Goal: Task Accomplishment & Management: Manage account settings

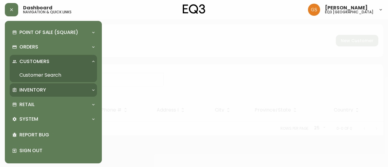
scroll to position [4, 0]
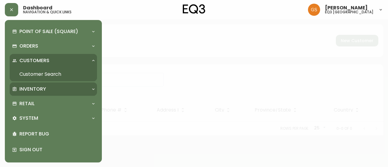
click at [52, 89] on div "Inventory" at bounding box center [50, 89] width 76 height 7
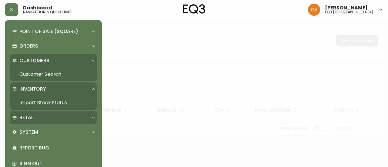
click at [42, 118] on div "Retail" at bounding box center [50, 117] width 76 height 7
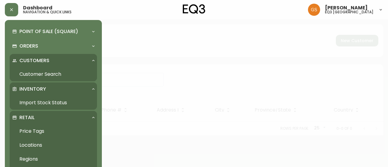
click at [56, 71] on link "Customer Search" at bounding box center [53, 74] width 87 height 14
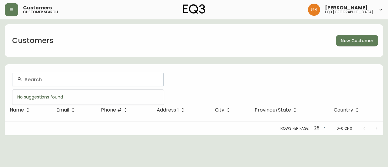
click at [153, 79] on input "text" at bounding box center [92, 80] width 134 height 6
click at [219, 81] on div at bounding box center [193, 80] width 363 height 14
click at [13, 11] on icon "button" at bounding box center [11, 9] width 5 height 5
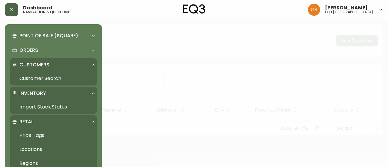
click at [27, 120] on p "Retail" at bounding box center [26, 121] width 15 height 7
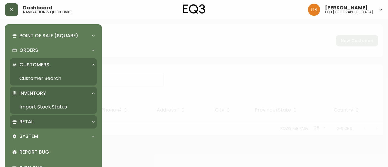
click at [40, 123] on div "Retail" at bounding box center [50, 121] width 76 height 7
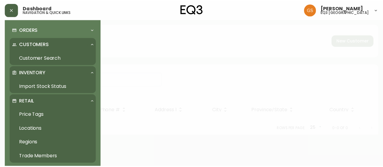
scroll to position [30, 0]
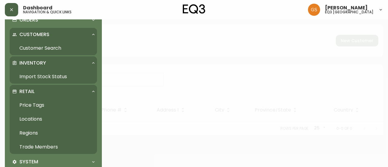
click at [48, 146] on link "Trade Members" at bounding box center [53, 147] width 87 height 14
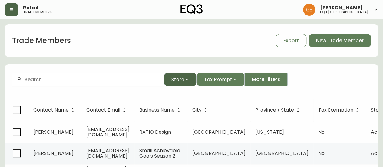
click at [186, 79] on icon "button" at bounding box center [187, 80] width 2 height 2
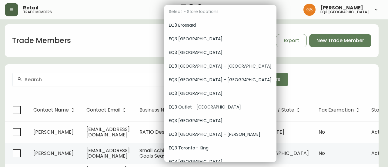
click at [182, 39] on span "EQ3 [GEOGRAPHIC_DATA]" at bounding box center [220, 39] width 103 height 6
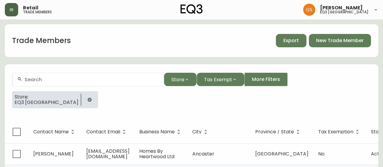
click at [296, 39] on span "Export" at bounding box center [290, 40] width 15 height 7
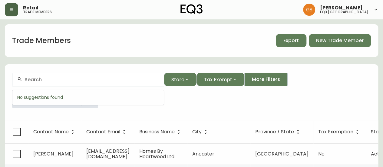
click at [50, 80] on input "text" at bounding box center [92, 80] width 134 height 6
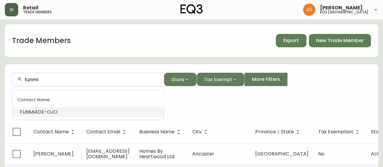
click at [50, 110] on span "ADE-OJO" at bounding box center [46, 111] width 23 height 7
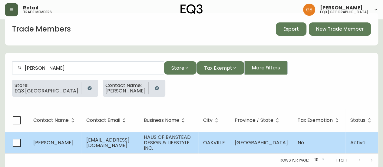
scroll to position [15, 0]
type input "[PERSON_NAME]"
click at [62, 139] on span "[PERSON_NAME]" at bounding box center [53, 142] width 40 height 7
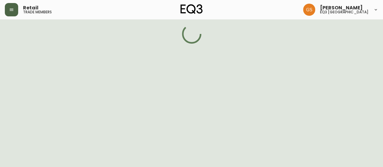
select select "ON"
select select "CA"
select select "CA_EN"
select select "Social Media"
select select "Interior Designer"
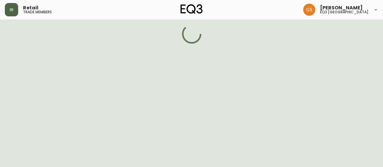
select select "false"
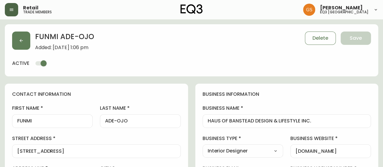
type input "EQ3 [GEOGRAPHIC_DATA]"
select select "cjw10z96q005b6gs00r6w7pwt"
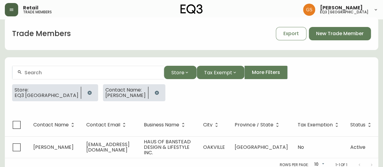
scroll to position [11, 0]
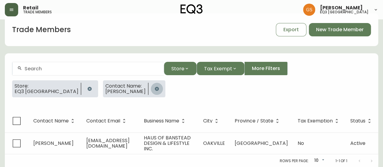
click at [154, 89] on icon "button" at bounding box center [156, 88] width 5 height 5
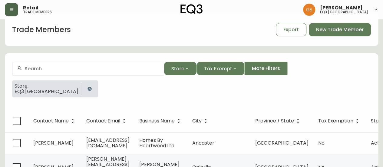
click at [98, 72] on div at bounding box center [87, 69] width 151 height 14
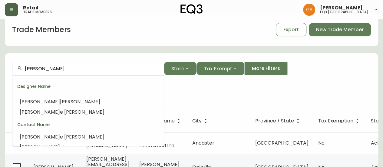
scroll to position [5, 0]
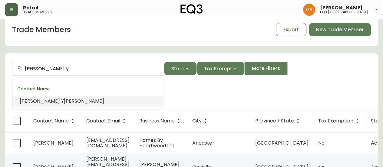
click at [80, 101] on li "[PERSON_NAME] Y [PERSON_NAME]" at bounding box center [87, 101] width 151 height 10
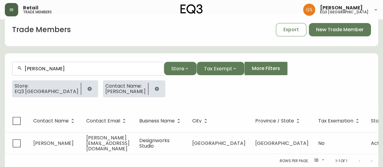
scroll to position [11, 0]
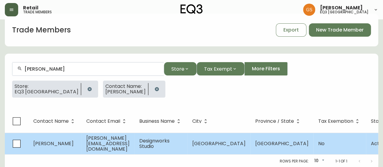
type input "[PERSON_NAME]"
click at [56, 141] on span "[PERSON_NAME]" at bounding box center [53, 143] width 40 height 7
select select "ON"
select select "CA"
select select "CA_EN"
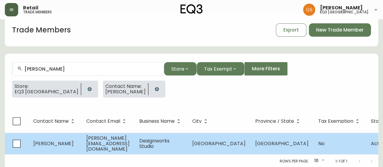
select select "Other"
select select "Interior Designer"
select select "false"
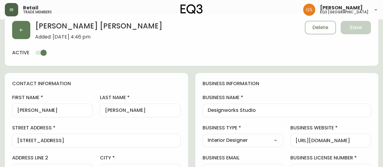
type input "EQ3 [GEOGRAPHIC_DATA]"
select select "cjw10z96q005b6gs00r6w7pwt"
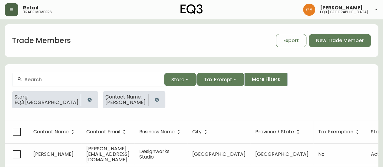
click at [65, 76] on div at bounding box center [87, 80] width 151 height 14
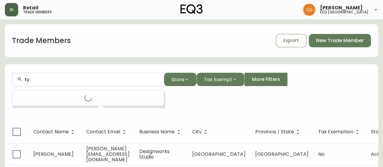
type input "ty"
drag, startPoint x: 35, startPoint y: 79, endPoint x: 16, endPoint y: 81, distance: 19.0
click at [16, 81] on div "ty" at bounding box center [87, 80] width 151 height 14
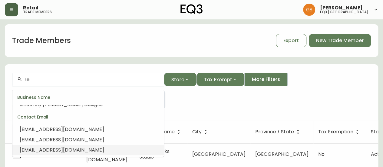
scroll to position [5, 0]
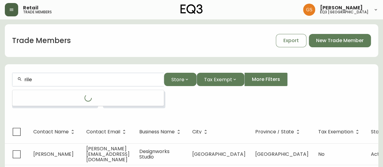
type input "[PERSON_NAME]"
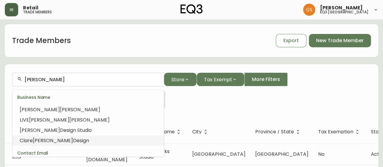
scroll to position [0, 0]
drag, startPoint x: 39, startPoint y: 78, endPoint x: 8, endPoint y: 77, distance: 30.3
click at [8, 82] on form "[PERSON_NAME] Store Tax Exempt More Filters Store: EQ3 [GEOGRAPHIC_DATA] Contac…" at bounding box center [191, 92] width 373 height 55
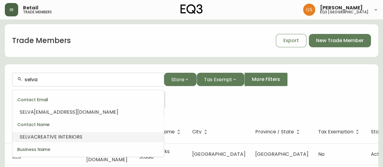
click at [81, 137] on span "CREATIVE INTERIORS" at bounding box center [58, 136] width 48 height 7
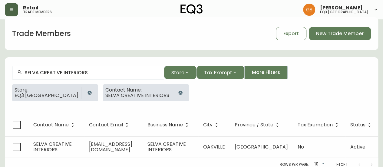
scroll to position [11, 0]
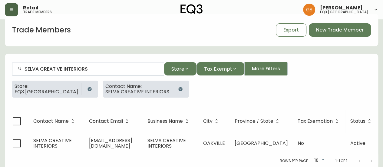
type input "SELVA CREATIVE INTERIORS"
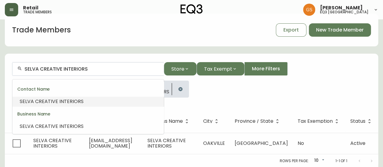
drag, startPoint x: 92, startPoint y: 68, endPoint x: 21, endPoint y: 74, distance: 70.8
click at [21, 74] on div "SELVA CREATIVE INTERIORS" at bounding box center [87, 69] width 151 height 14
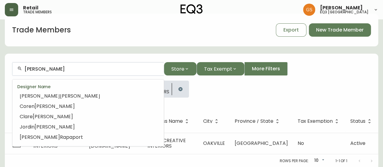
scroll to position [0, 0]
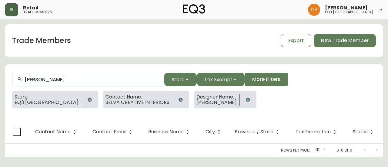
drag, startPoint x: 56, startPoint y: 76, endPoint x: 39, endPoint y: 79, distance: 17.2
click at [39, 79] on div "[PERSON_NAME]" at bounding box center [87, 80] width 151 height 14
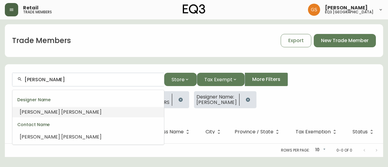
drag, startPoint x: 38, startPoint y: 79, endPoint x: 55, endPoint y: 79, distance: 17.0
click at [55, 79] on input "[PERSON_NAME]" at bounding box center [92, 80] width 134 height 6
drag, startPoint x: 56, startPoint y: 82, endPoint x: 35, endPoint y: 80, distance: 20.7
click at [35, 80] on input "[PERSON_NAME]" at bounding box center [92, 80] width 134 height 6
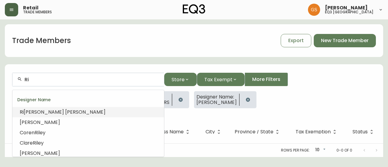
type input "R"
type input "[PERSON_NAME]"
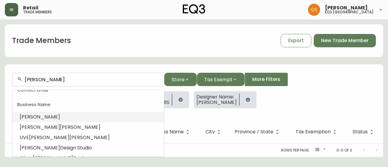
drag, startPoint x: 14, startPoint y: 80, endPoint x: 9, endPoint y: 80, distance: 4.2
click at [9, 80] on form "[PERSON_NAME] Store Tax Exempt More Filters Store: EQ3 [GEOGRAPHIC_DATA] Contac…" at bounding box center [194, 92] width 378 height 55
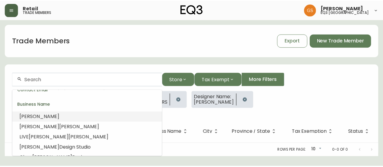
scroll to position [5, 0]
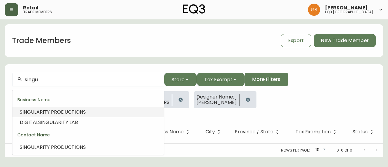
click at [81, 113] on span "LARITY PRODUCTIONS" at bounding box center [59, 111] width 51 height 7
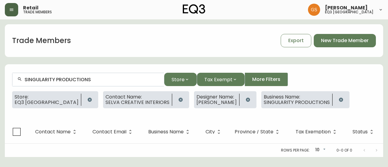
type input "SINGULARITY PRODUCTIONS"
click at [178, 100] on icon "button" at bounding box center [180, 100] width 4 height 4
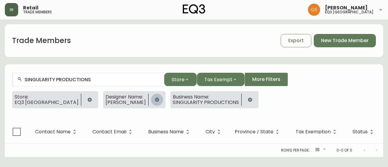
click at [155, 100] on icon "button" at bounding box center [157, 100] width 4 height 4
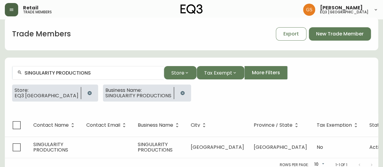
scroll to position [11, 0]
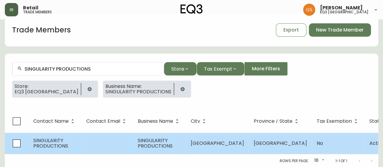
click at [72, 147] on td "SINGULARITY PRODUCTIONS" at bounding box center [54, 143] width 53 height 21
select select "ON"
select select "CA"
select select "CA_EN"
select select "Other"
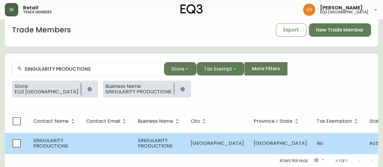
select select "false"
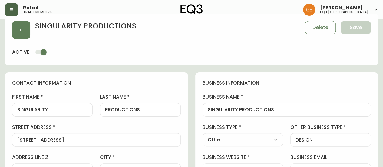
type input "EQ3 [GEOGRAPHIC_DATA]"
select select "cjw10z96q005b6gs00r6w7pwt"
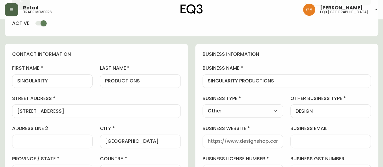
scroll to position [30, 0]
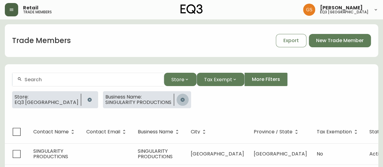
click at [180, 101] on icon "button" at bounding box center [182, 100] width 4 height 4
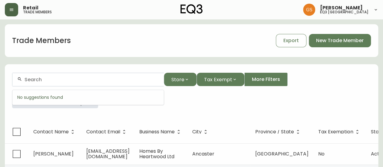
click at [74, 78] on input "text" at bounding box center [92, 80] width 134 height 6
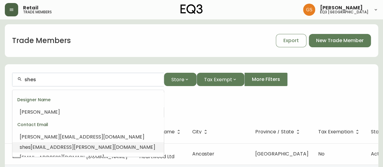
click at [105, 149] on li "shes [EMAIL_ADDRESS][PERSON_NAME][DOMAIN_NAME]" at bounding box center [87, 147] width 151 height 10
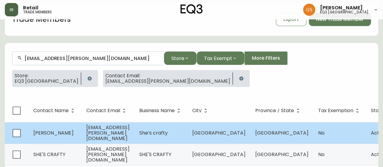
scroll to position [32, 0]
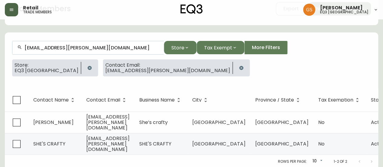
type input "[EMAIL_ADDRESS][PERSON_NAME][DOMAIN_NAME]"
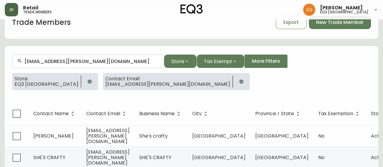
scroll to position [0, 0]
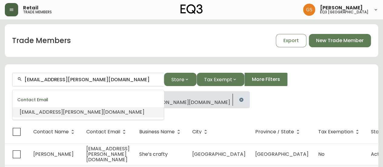
drag, startPoint x: 86, startPoint y: 79, endPoint x: 18, endPoint y: 82, distance: 67.9
click at [18, 82] on div "[EMAIL_ADDRESS][PERSON_NAME][DOMAIN_NAME]" at bounding box center [87, 80] width 151 height 14
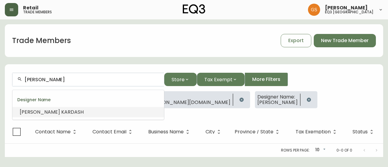
drag, startPoint x: 69, startPoint y: 82, endPoint x: 47, endPoint y: 81, distance: 21.8
click at [47, 81] on input "[PERSON_NAME]" at bounding box center [92, 80] width 134 height 6
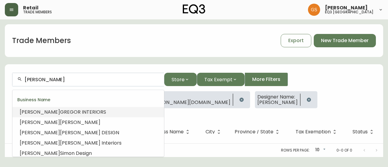
type input "[PERSON_NAME]"
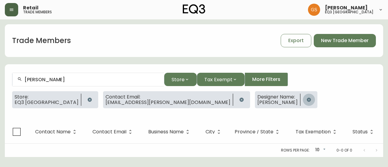
click at [306, 101] on icon "button" at bounding box center [308, 99] width 5 height 5
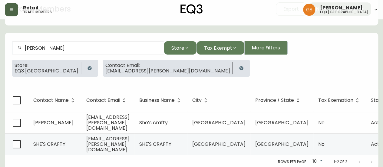
scroll to position [32, 0]
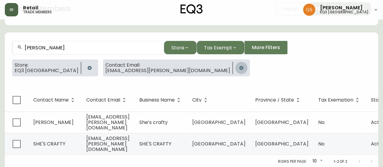
click at [239, 68] on icon "button" at bounding box center [241, 67] width 5 height 5
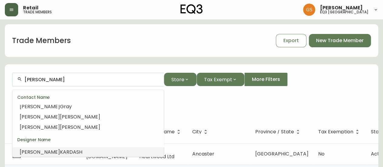
drag, startPoint x: 58, startPoint y: 81, endPoint x: 8, endPoint y: 78, distance: 49.8
click at [8, 78] on form "[PERSON_NAME] Store Tax Exempt More Filters Store: EQ3 [GEOGRAPHIC_DATA]" at bounding box center [191, 92] width 373 height 55
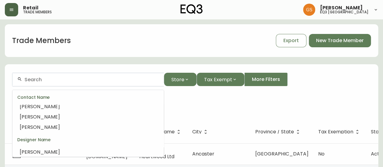
scroll to position [5, 0]
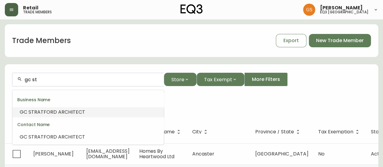
click at [53, 114] on span "RATFORD ARCHITECT" at bounding box center [59, 111] width 51 height 7
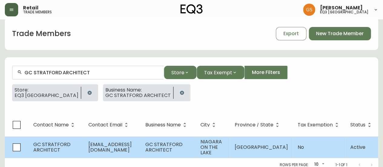
scroll to position [11, 0]
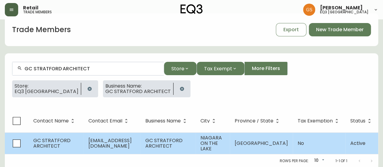
type input "GC STRATFORD ARCHITECT"
click at [44, 137] on span "GC STRATFORD ARCHITECT" at bounding box center [51, 143] width 37 height 12
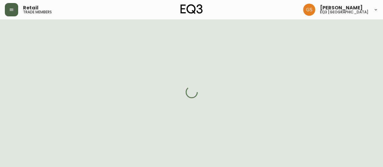
select select "ON"
select select "CA"
select select "CA_EN"
select select "Other"
select select "cjw10z96q005b6gs00r6w7pwt"
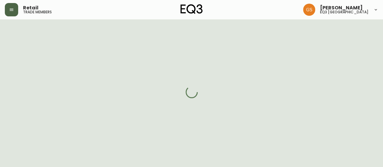
select select "false"
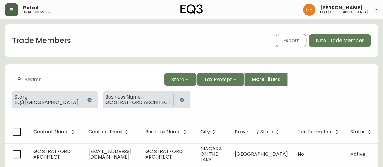
click at [45, 81] on input "text" at bounding box center [92, 80] width 134 height 6
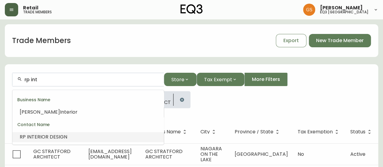
click at [74, 133] on li "RP INT ERIOR DESIGN" at bounding box center [87, 137] width 151 height 10
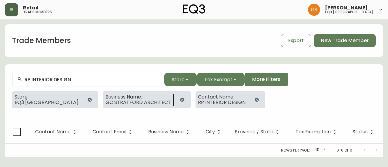
type input "RP INTERIOR DESIGN"
click at [176, 96] on button "button" at bounding box center [182, 100] width 12 height 12
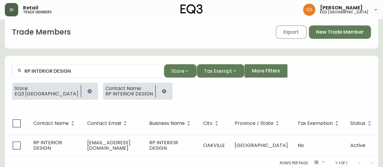
scroll to position [15, 0]
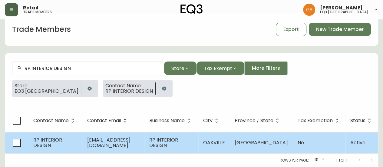
click at [115, 136] on span "[EMAIL_ADDRESS][DOMAIN_NAME]" at bounding box center [108, 142] width 43 height 12
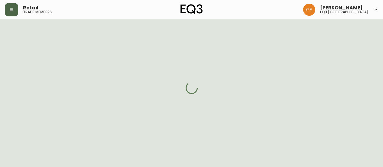
select select "ON"
select select "CA"
select select "CA_EN"
select select "Other"
select select "cjw10z96q005b6gs00r6w7pwt"
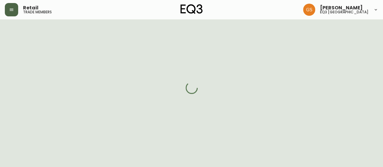
select select "false"
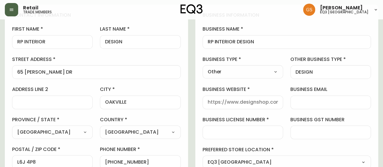
scroll to position [76, 0]
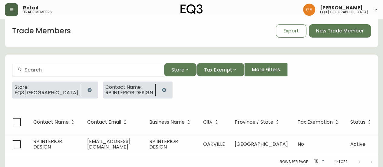
scroll to position [15, 0]
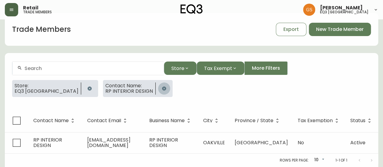
click at [162, 86] on icon "button" at bounding box center [164, 88] width 5 height 5
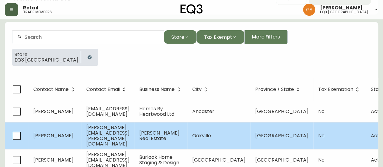
scroll to position [76, 0]
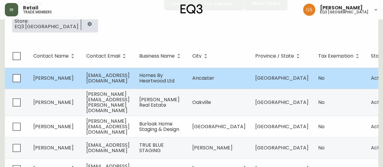
click at [52, 79] on span "[PERSON_NAME]" at bounding box center [53, 77] width 40 height 7
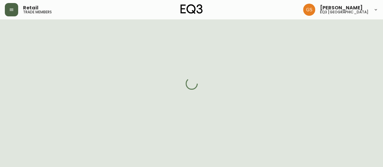
scroll to position [76, 0]
select select "ON"
select select "CA"
select select "CA_EN"
select select "Advertisement"
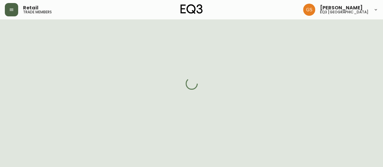
select select "Home Builder"
select select "cjw10z96q005b6gs00r6w7pwt"
select select "false"
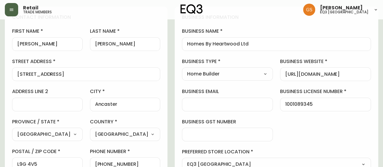
scroll to position [0, 0]
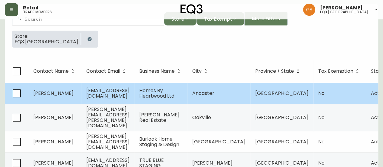
scroll to position [30, 0]
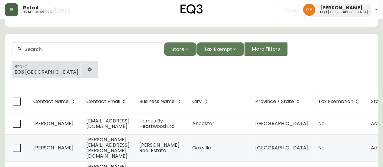
click at [34, 49] on input "text" at bounding box center [92, 49] width 134 height 6
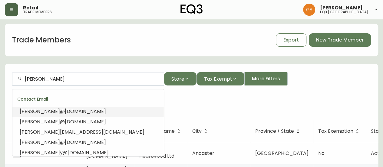
scroll to position [0, 0]
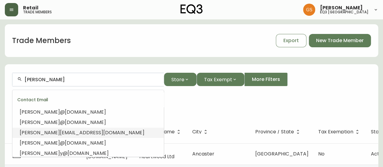
click at [78, 130] on span "[EMAIL_ADDRESS][DOMAIN_NAME]" at bounding box center [102, 132] width 84 height 7
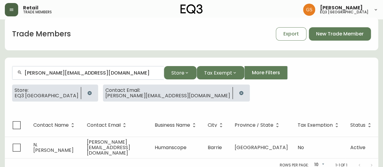
scroll to position [11, 0]
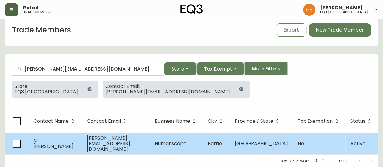
type input "[PERSON_NAME][EMAIL_ADDRESS][DOMAIN_NAME]"
click at [67, 141] on span "N. [PERSON_NAME]" at bounding box center [53, 143] width 40 height 12
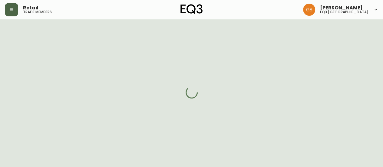
select select "ON"
select select "CA"
select select "CA_EN"
select select "Other"
select select "cjw10z96q005b6gs00r6w7pwt"
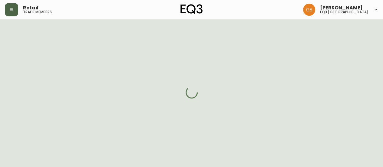
select select "false"
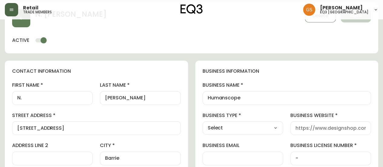
scroll to position [11, 0]
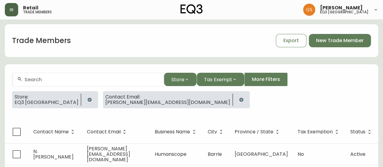
click at [235, 100] on button "button" at bounding box center [241, 100] width 12 height 12
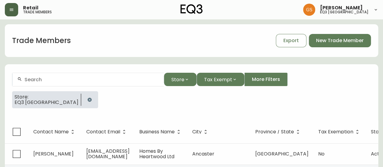
click at [92, 78] on input "text" at bounding box center [92, 80] width 134 height 6
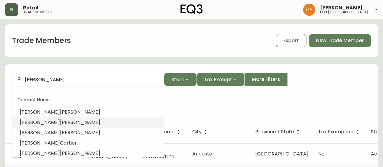
click at [184, 117] on form "[PERSON_NAME] Store Tax Exempt More Filters Store: EQ3 [GEOGRAPHIC_DATA]" at bounding box center [191, 92] width 373 height 55
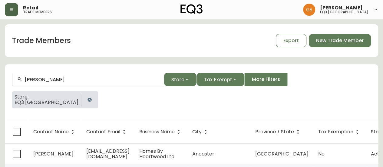
click at [77, 81] on input "[PERSON_NAME]" at bounding box center [92, 80] width 134 height 6
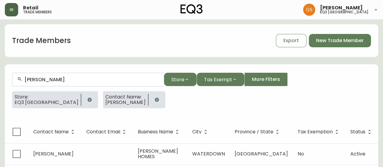
drag, startPoint x: 81, startPoint y: 83, endPoint x: 46, endPoint y: 80, distance: 34.7
click at [45, 81] on div "[PERSON_NAME]" at bounding box center [87, 80] width 151 height 14
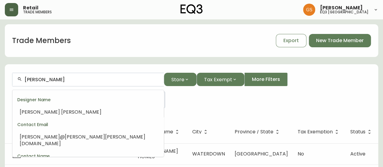
scroll to position [11, 0]
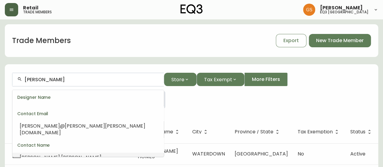
drag, startPoint x: 43, startPoint y: 78, endPoint x: 77, endPoint y: 78, distance: 34.5
click at [77, 78] on input "[PERSON_NAME]" at bounding box center [92, 80] width 134 height 6
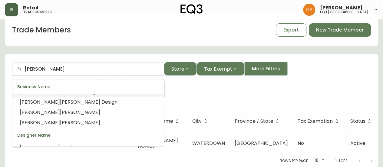
scroll to position [102, 0]
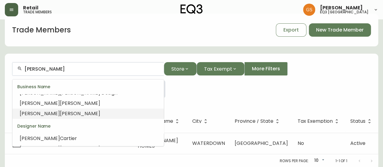
type input "[PERSON_NAME]"
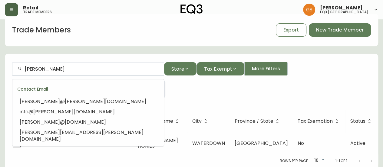
scroll to position [158, 0]
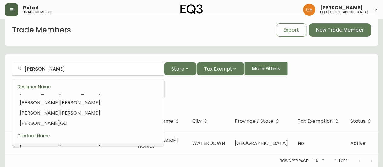
drag, startPoint x: 50, startPoint y: 70, endPoint x: 19, endPoint y: 61, distance: 32.3
click at [19, 61] on form "[PERSON_NAME] Store Tax Exempt More Filters Store: EQ3 [GEOGRAPHIC_DATA] Contac…" at bounding box center [191, 82] width 373 height 55
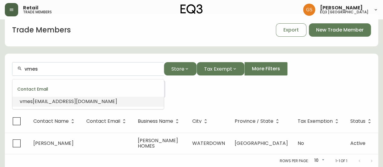
click at [80, 100] on span "[EMAIL_ADDRESS][DOMAIN_NAME]" at bounding box center [75, 101] width 84 height 7
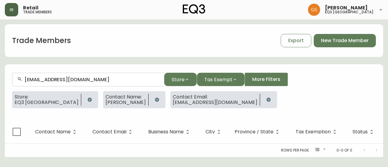
type input "[EMAIL_ADDRESS][DOMAIN_NAME]"
click at [154, 98] on icon "button" at bounding box center [156, 99] width 5 height 5
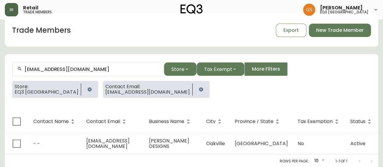
scroll to position [15, 0]
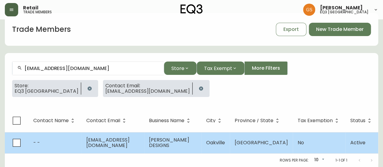
click at [126, 136] on span "[EMAIL_ADDRESS][DOMAIN_NAME]" at bounding box center [107, 142] width 43 height 12
select select "ON"
select select "CA"
select select "CA_EN"
select select "Other"
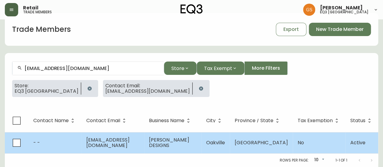
select select "false"
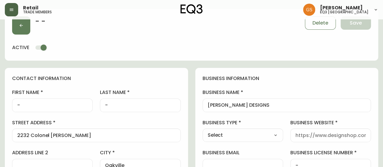
type input "EQ3 [GEOGRAPHIC_DATA]"
select select "cjw10z96q005b6gs00r6w7pwt"
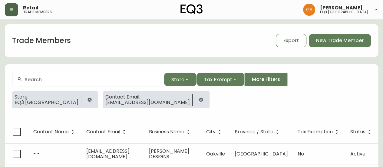
click at [195, 99] on button "button" at bounding box center [201, 100] width 12 height 12
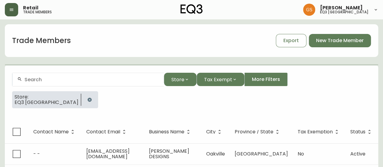
click at [95, 74] on div at bounding box center [87, 80] width 151 height 14
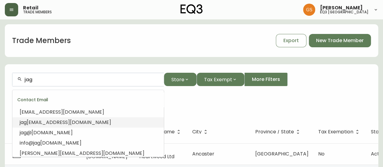
click at [111, 119] on li "jag [EMAIL_ADDRESS][DOMAIN_NAME]" at bounding box center [87, 122] width 151 height 10
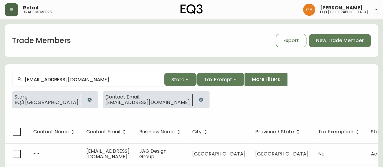
scroll to position [15, 0]
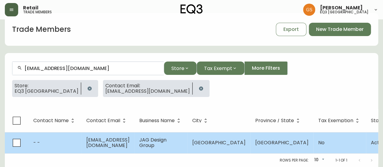
type input "[EMAIL_ADDRESS][DOMAIN_NAME]"
click at [109, 137] on span "[EMAIL_ADDRESS][DOMAIN_NAME]" at bounding box center [107, 142] width 43 height 12
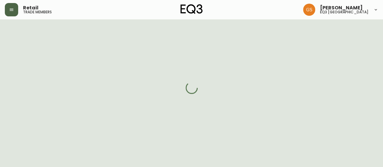
select select "ON"
select select "CA"
select select "CA_EN"
select select "Other"
select select "cjw10z96q005b6gs00r6w7pwt"
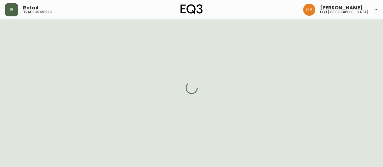
select select "false"
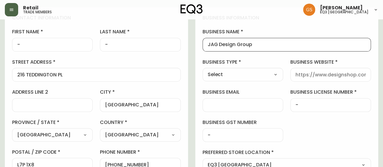
drag, startPoint x: 260, startPoint y: 46, endPoint x: 204, endPoint y: 45, distance: 55.4
click at [204, 45] on div "JAG Design Group" at bounding box center [287, 45] width 169 height 14
click at [175, 25] on div "contact information first name - last name - street address [STREET_ADDRESS] / …" at bounding box center [96, 108] width 183 height 202
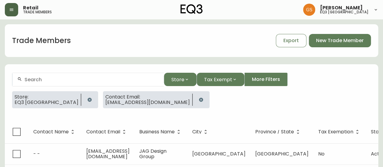
click at [199, 101] on icon "button" at bounding box center [201, 99] width 5 height 5
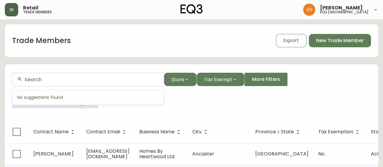
click at [35, 78] on input "text" at bounding box center [92, 80] width 134 height 6
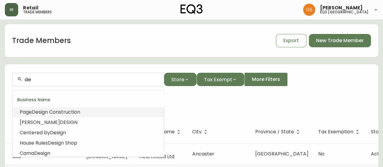
type input "d"
type input "e"
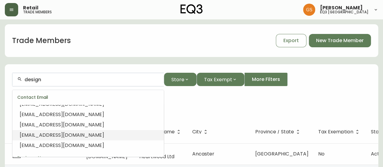
scroll to position [134, 0]
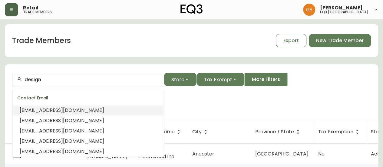
click at [51, 78] on input "design" at bounding box center [92, 80] width 134 height 6
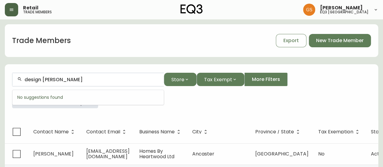
type input "design [PERSON_NAME]"
drag, startPoint x: 60, startPoint y: 80, endPoint x: 8, endPoint y: 76, distance: 52.3
click at [8, 76] on form "design elise Store Tax Exempt More Filters Store: EQ3 [GEOGRAPHIC_DATA]" at bounding box center [191, 92] width 373 height 55
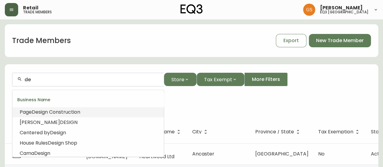
type input "d"
click at [150, 78] on input "text" at bounding box center [92, 80] width 134 height 6
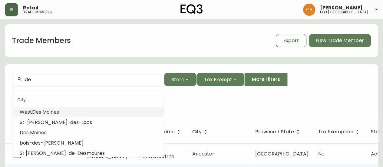
type input "d"
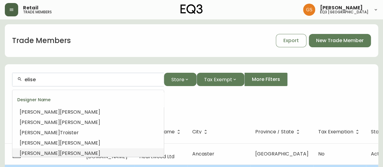
type input "elise"
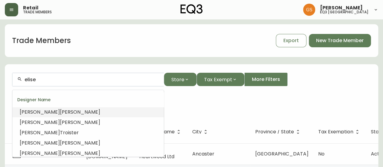
drag, startPoint x: 45, startPoint y: 82, endPoint x: 0, endPoint y: 76, distance: 45.5
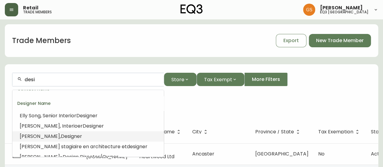
scroll to position [225, 0]
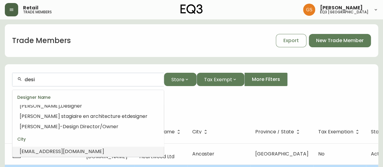
type input "desi"
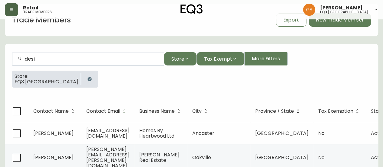
scroll to position [30, 0]
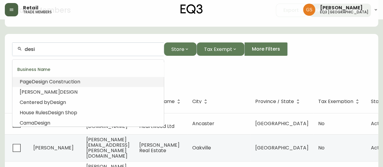
drag, startPoint x: 41, startPoint y: 49, endPoint x: 22, endPoint y: 50, distance: 19.4
click at [22, 50] on div "desi" at bounding box center [87, 49] width 151 height 14
click at [55, 54] on div "desi" at bounding box center [87, 49] width 151 height 14
click at [51, 48] on input "desi" at bounding box center [92, 49] width 134 height 6
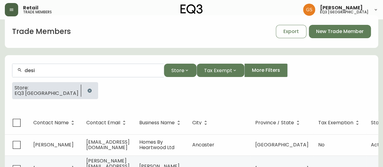
scroll to position [0, 0]
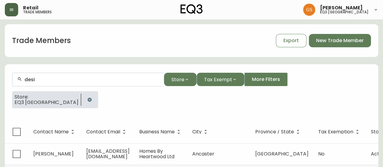
drag, startPoint x: 41, startPoint y: 74, endPoint x: 35, endPoint y: 83, distance: 10.9
click at [24, 77] on div "desi" at bounding box center [87, 80] width 151 height 14
click at [25, 80] on div "desi" at bounding box center [87, 80] width 151 height 14
click at [35, 77] on input "desi" at bounding box center [92, 80] width 134 height 6
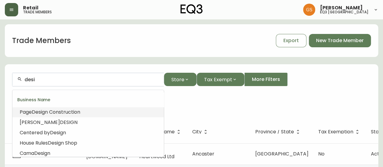
drag, startPoint x: 27, startPoint y: 80, endPoint x: 14, endPoint y: 80, distance: 13.3
click at [14, 80] on div "desi" at bounding box center [87, 80] width 151 height 14
click at [359, 85] on div "Store Tax Exempt More Filters" at bounding box center [191, 80] width 359 height 14
